Goal: Navigation & Orientation: Find specific page/section

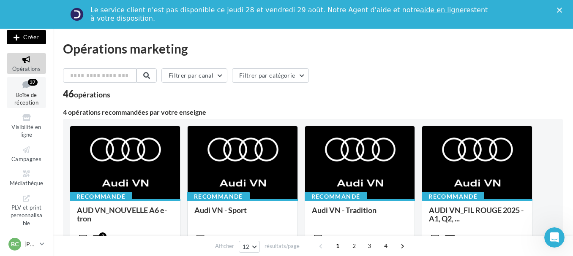
click at [24, 87] on icon at bounding box center [26, 84] width 34 height 11
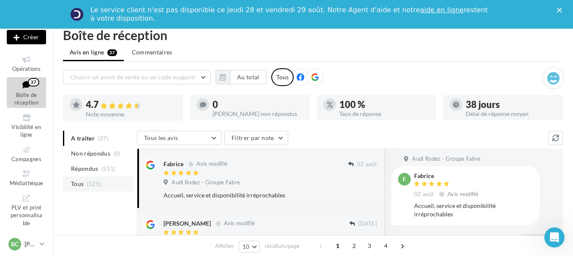
click at [89, 182] on span "(521)" at bounding box center [94, 184] width 14 height 7
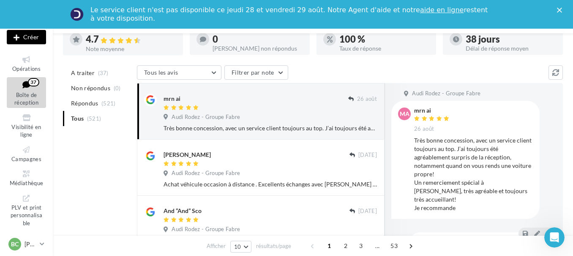
scroll to position [84, 0]
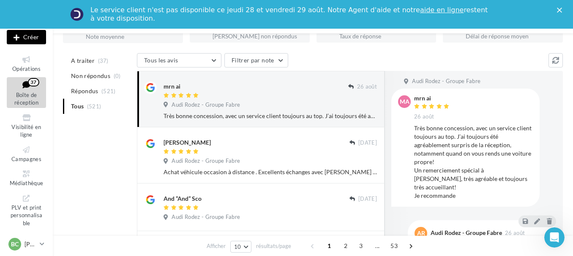
click at [562, 9] on polygon "Fermer" at bounding box center [559, 10] width 5 height 5
